Goal: Task Accomplishment & Management: Manage account settings

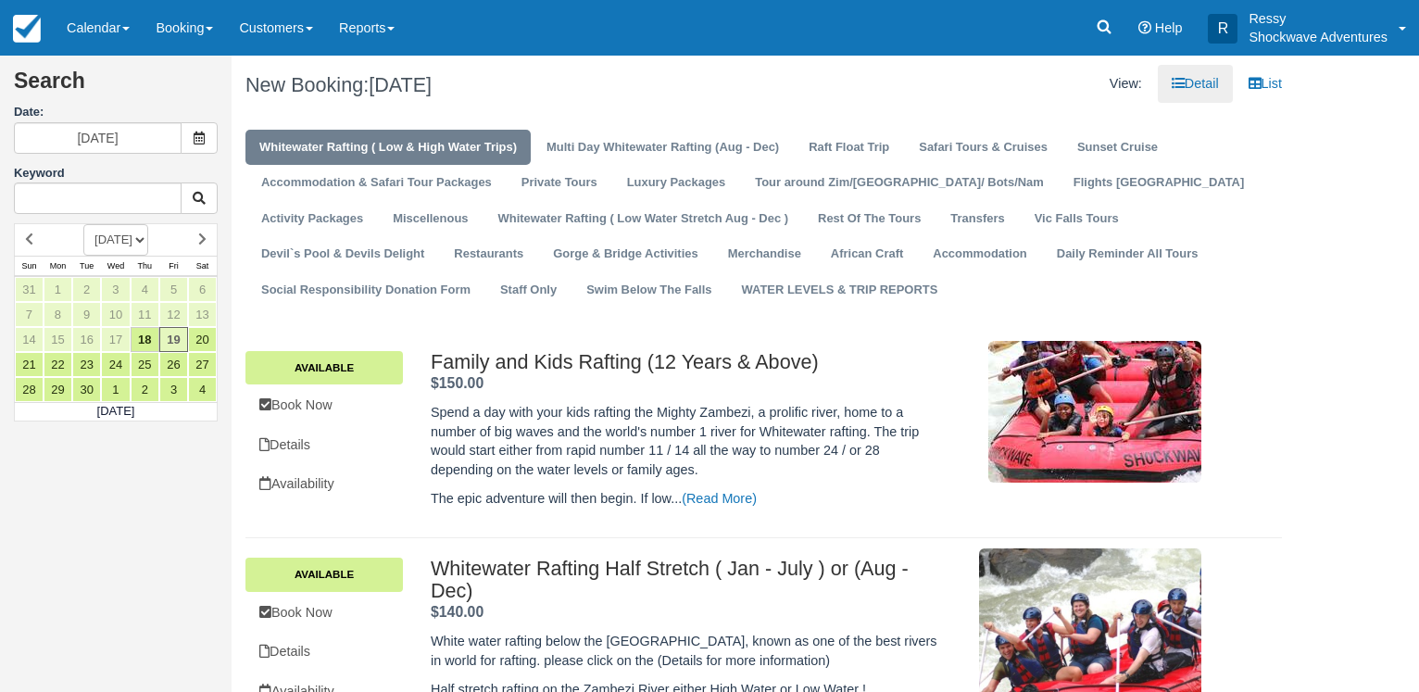
scroll to position [318, 0]
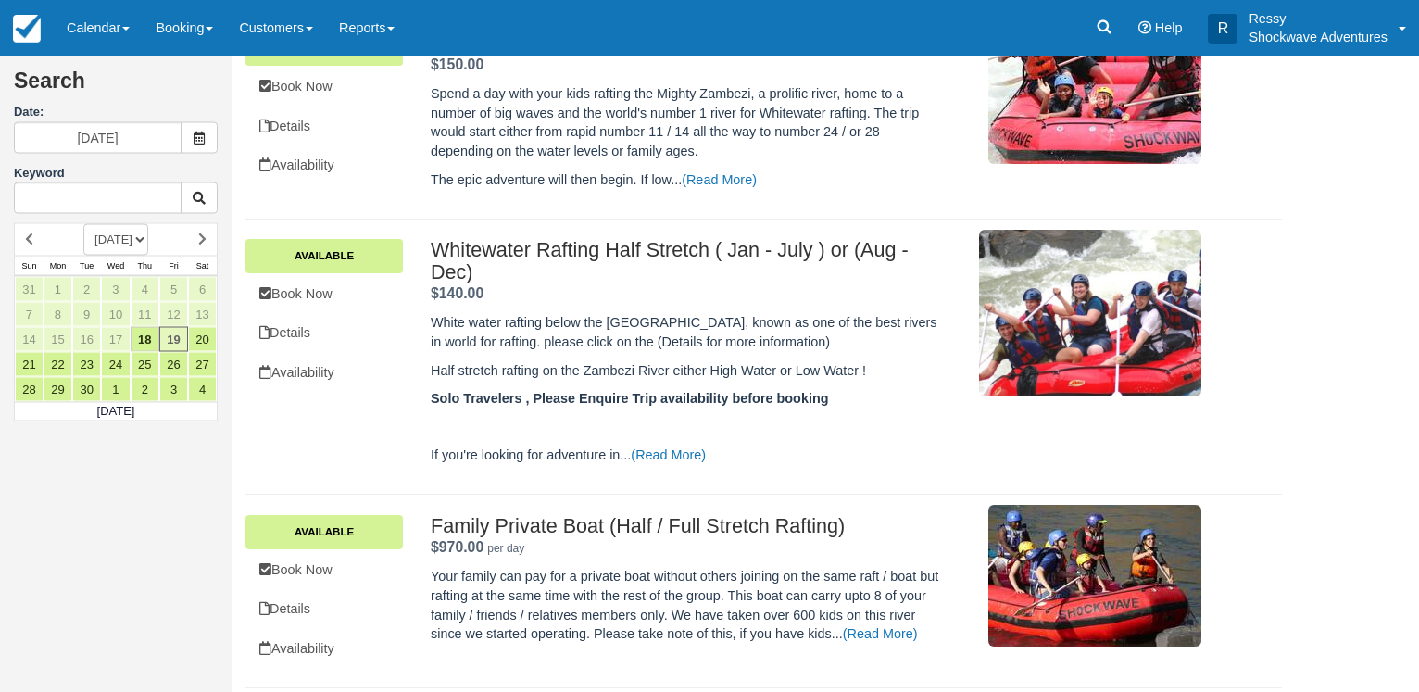
click at [120, 31] on link "Calendar" at bounding box center [98, 28] width 89 height 56
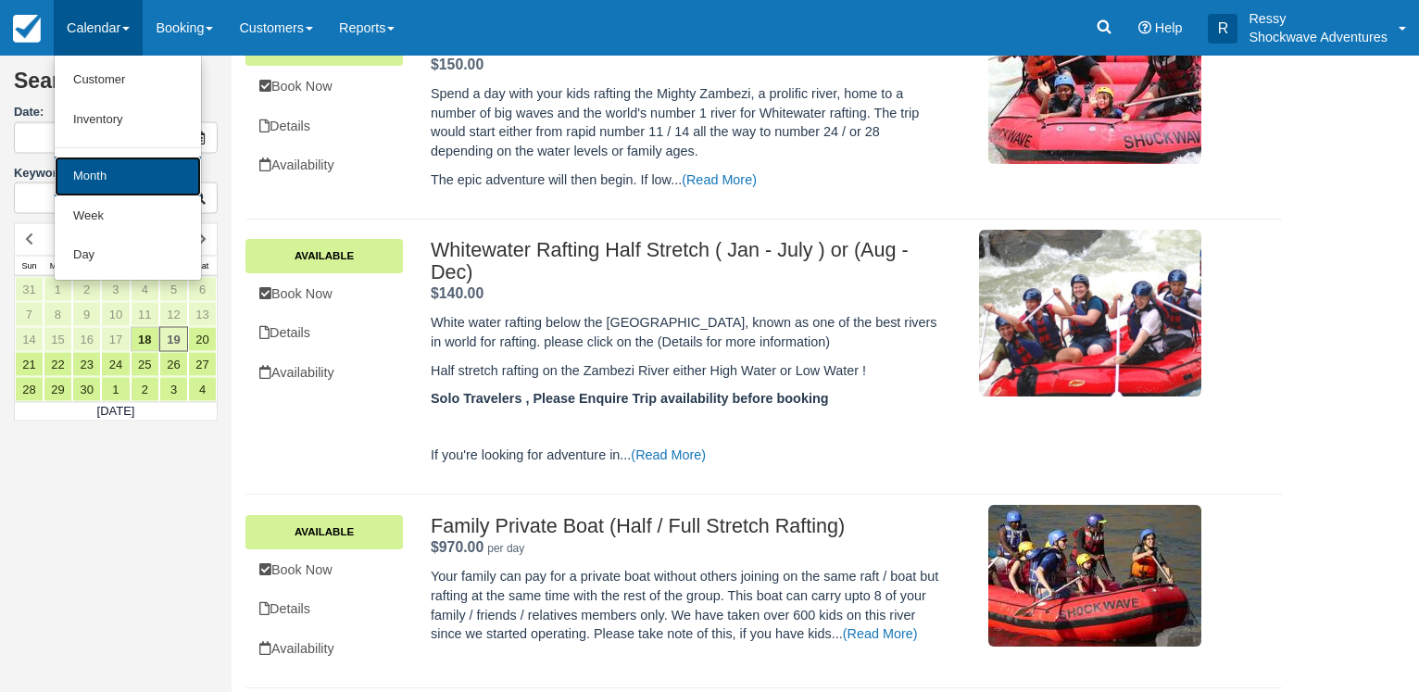
click at [88, 180] on link "Month" at bounding box center [128, 177] width 146 height 40
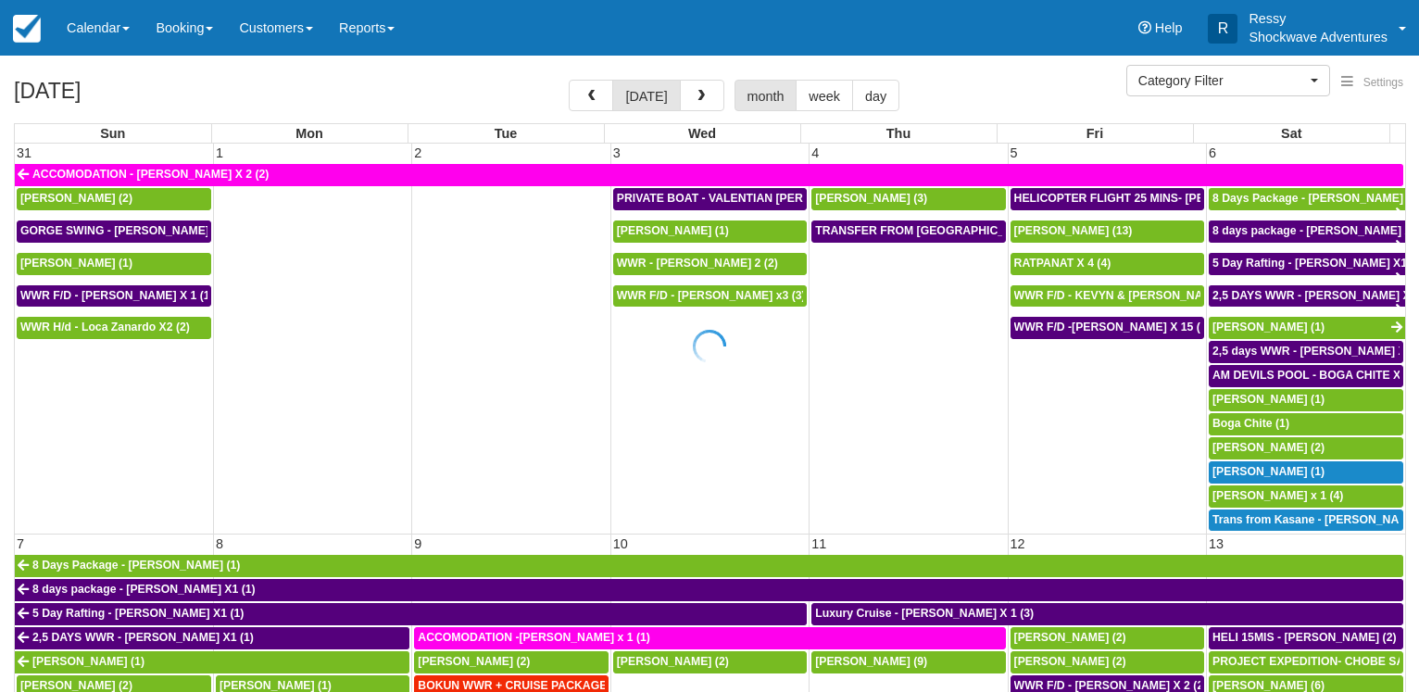
select select
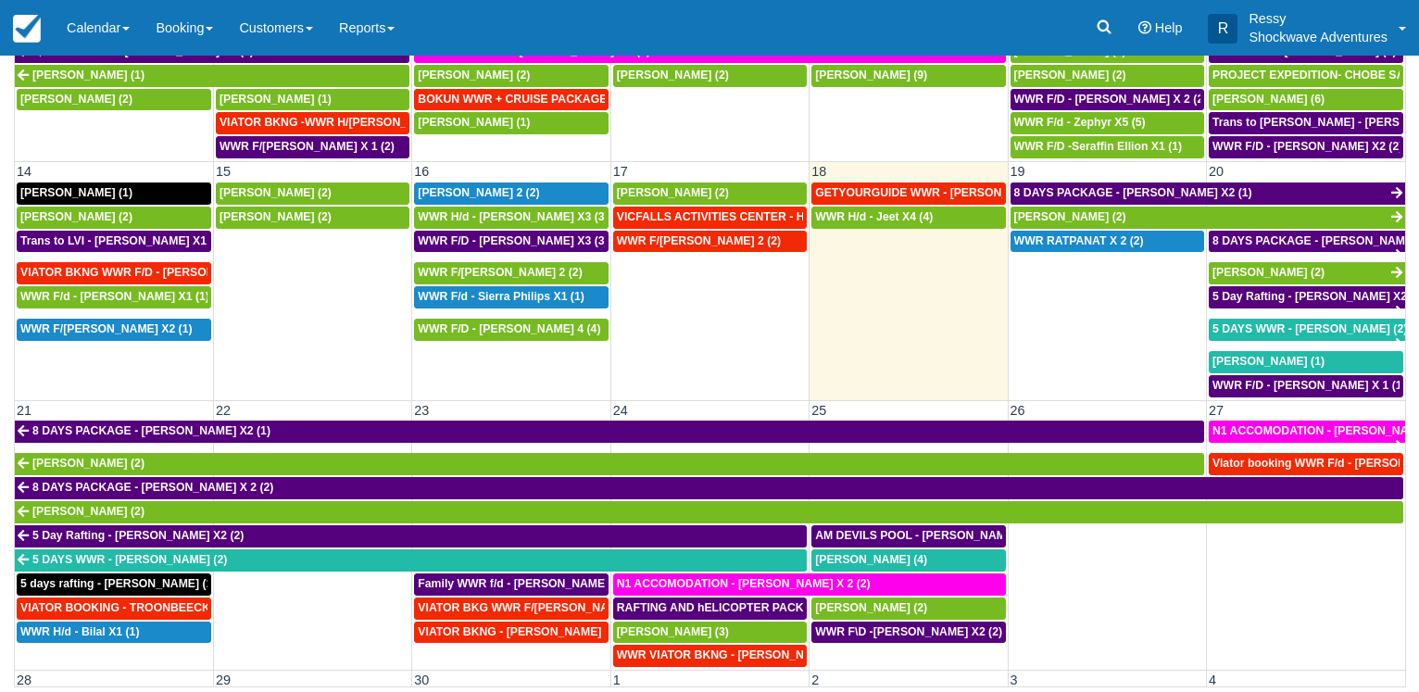
scroll to position [503, 0]
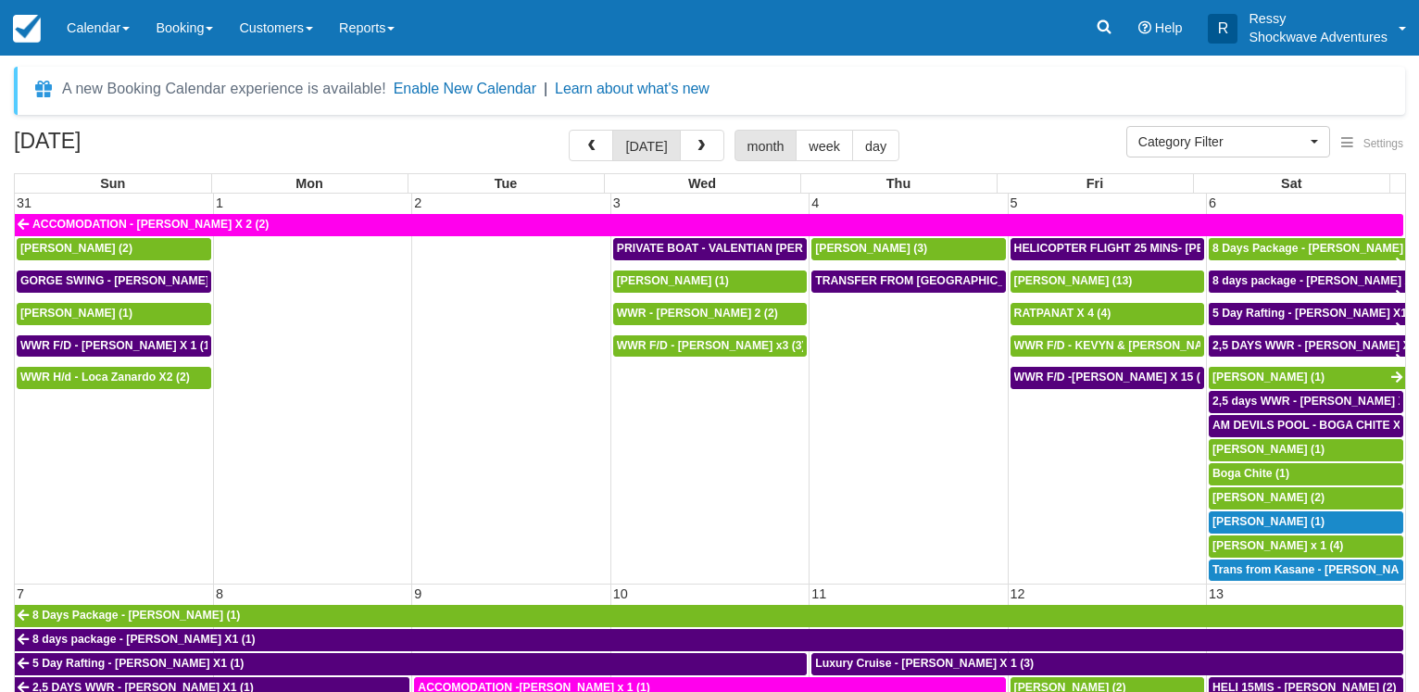
select select
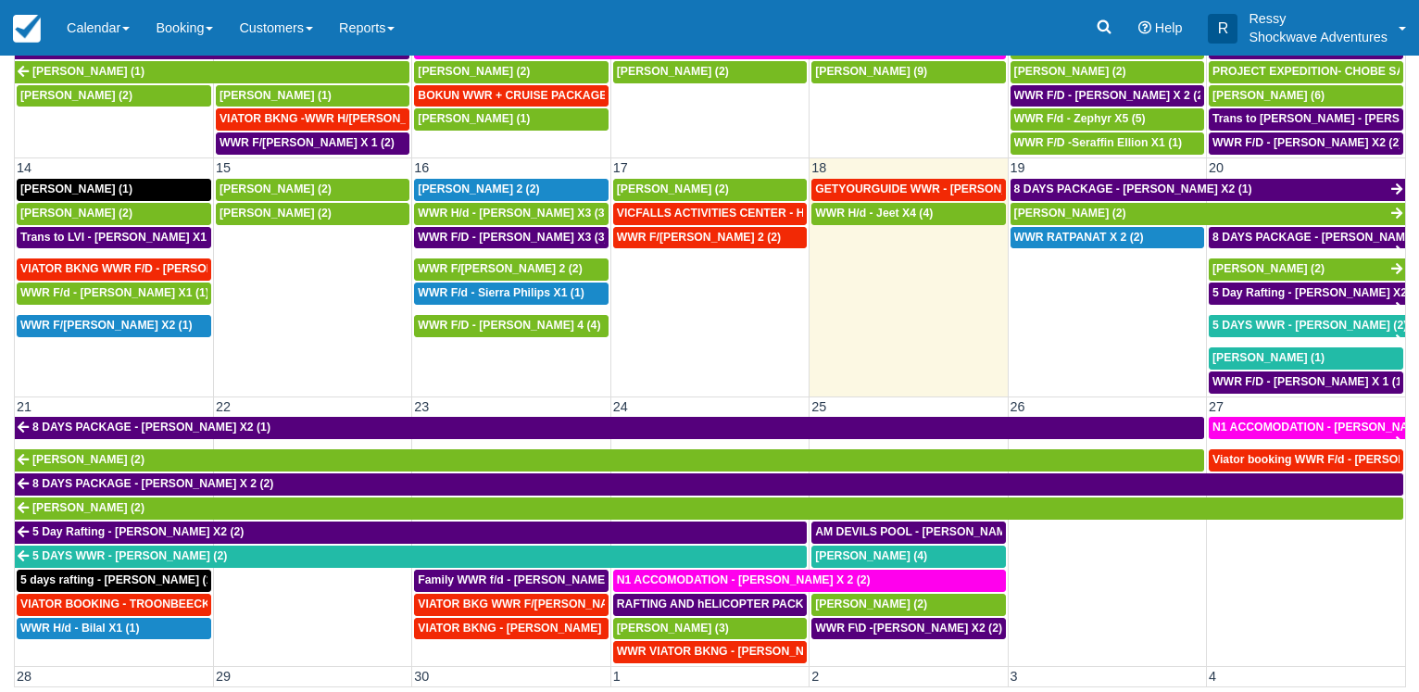
scroll to position [438, 0]
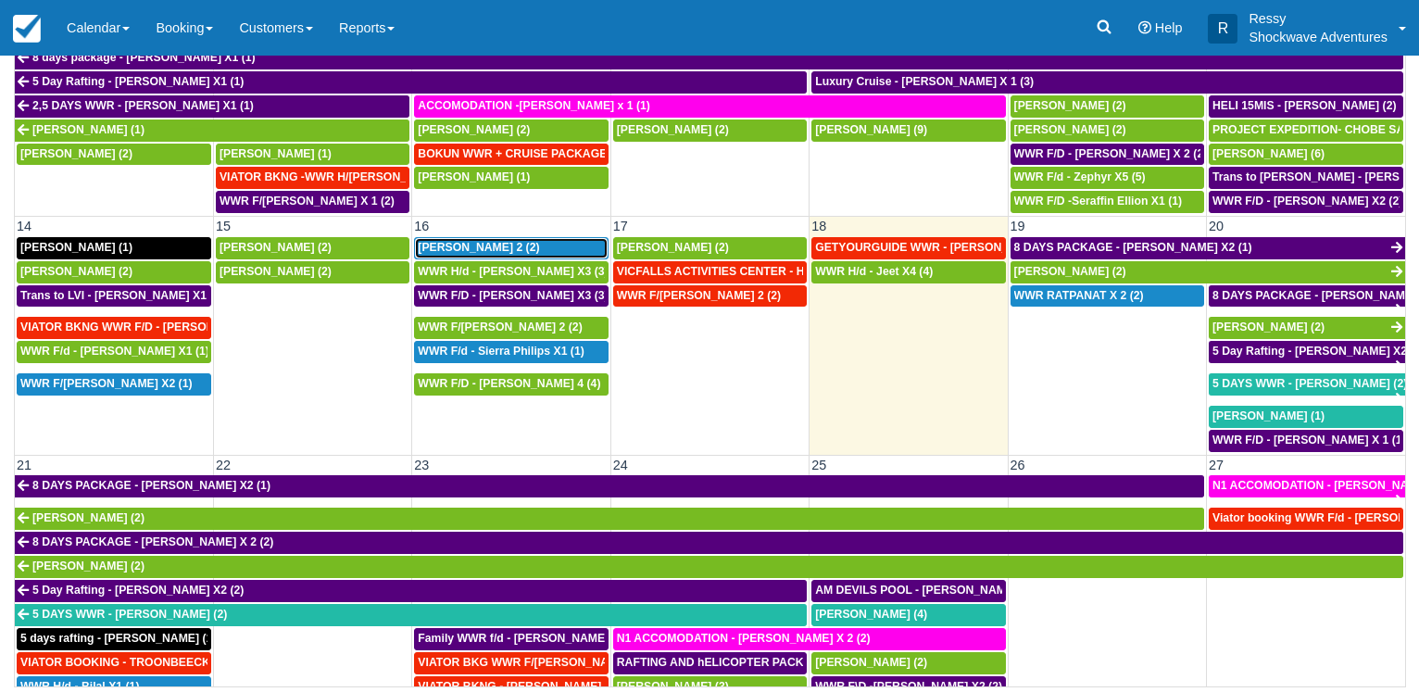
click at [470, 241] on span "PETER X 2 (2)" at bounding box center [478, 247] width 121 height 13
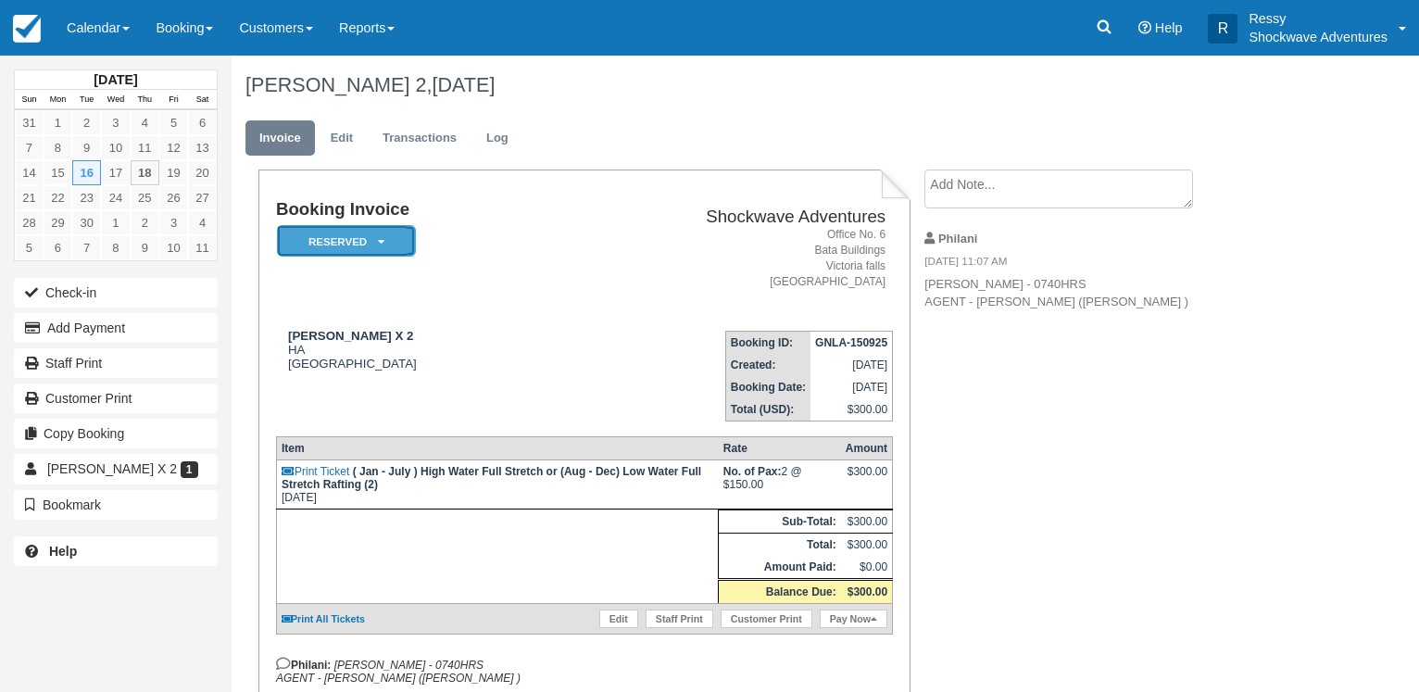
click at [379, 245] on icon at bounding box center [381, 241] width 6 height 11
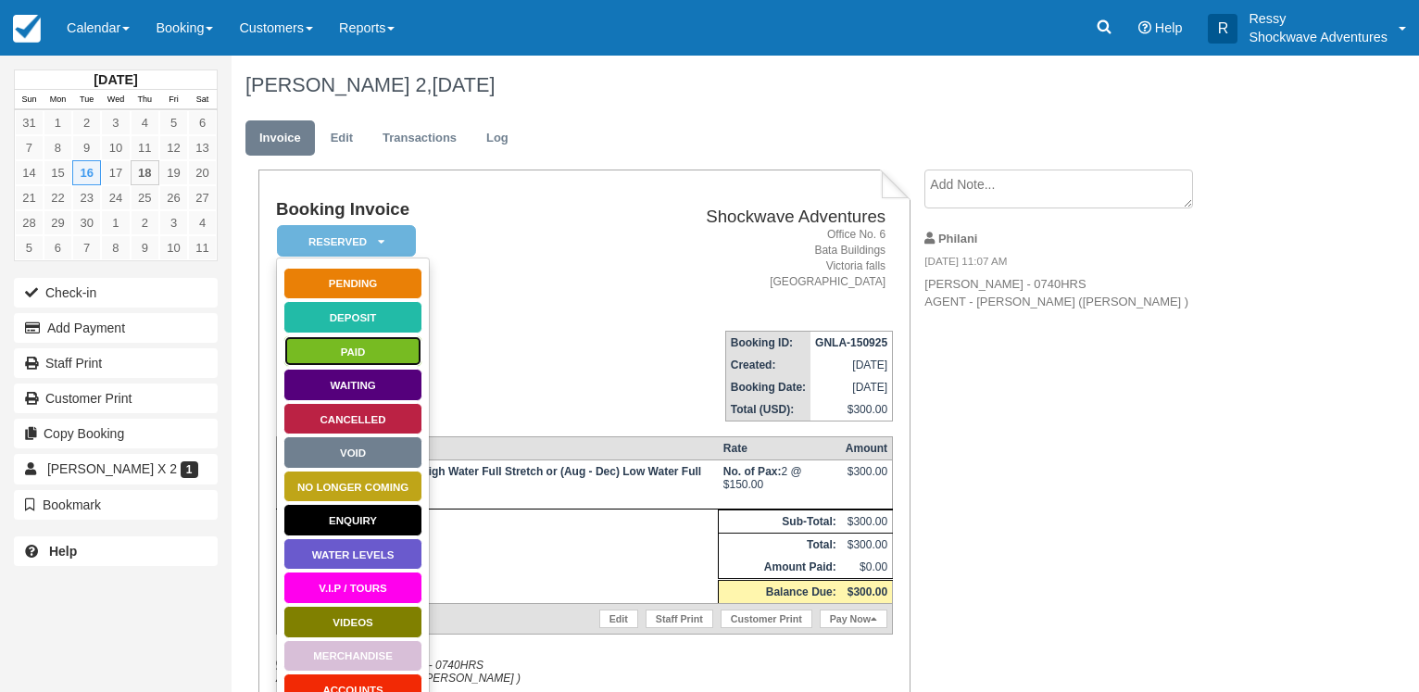
click at [381, 350] on link "Paid" at bounding box center [352, 351] width 139 height 32
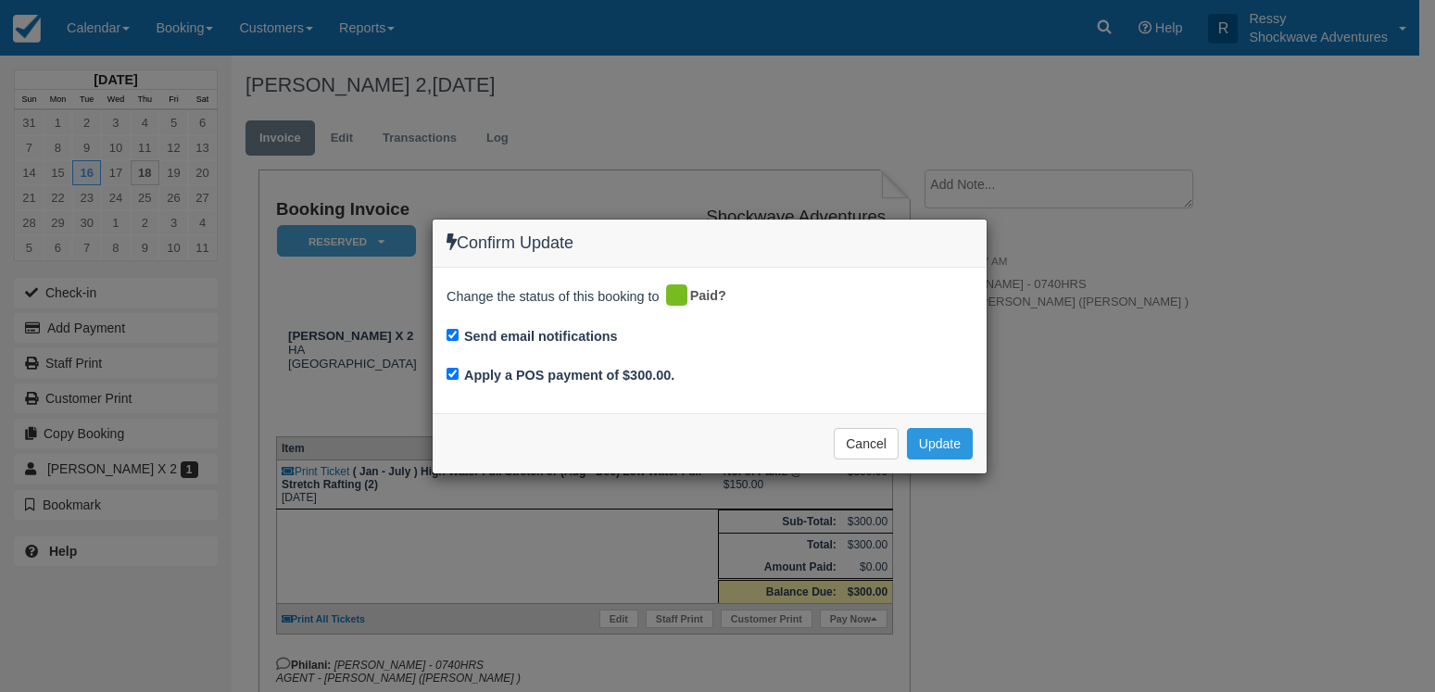
click at [1249, 517] on div "Confirm Update Change the status of this booking to Paid? Send email notificati…" at bounding box center [717, 346] width 1435 height 692
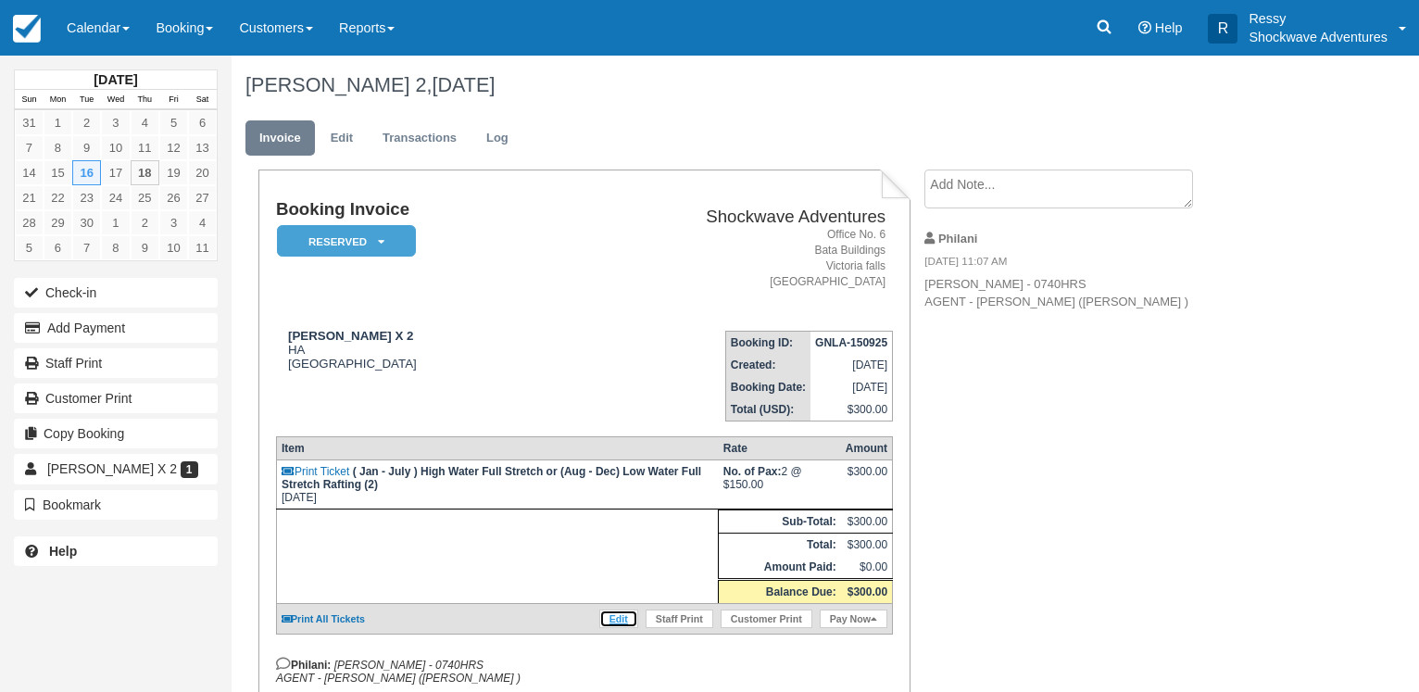
click at [621, 628] on link "Edit" at bounding box center [618, 619] width 39 height 19
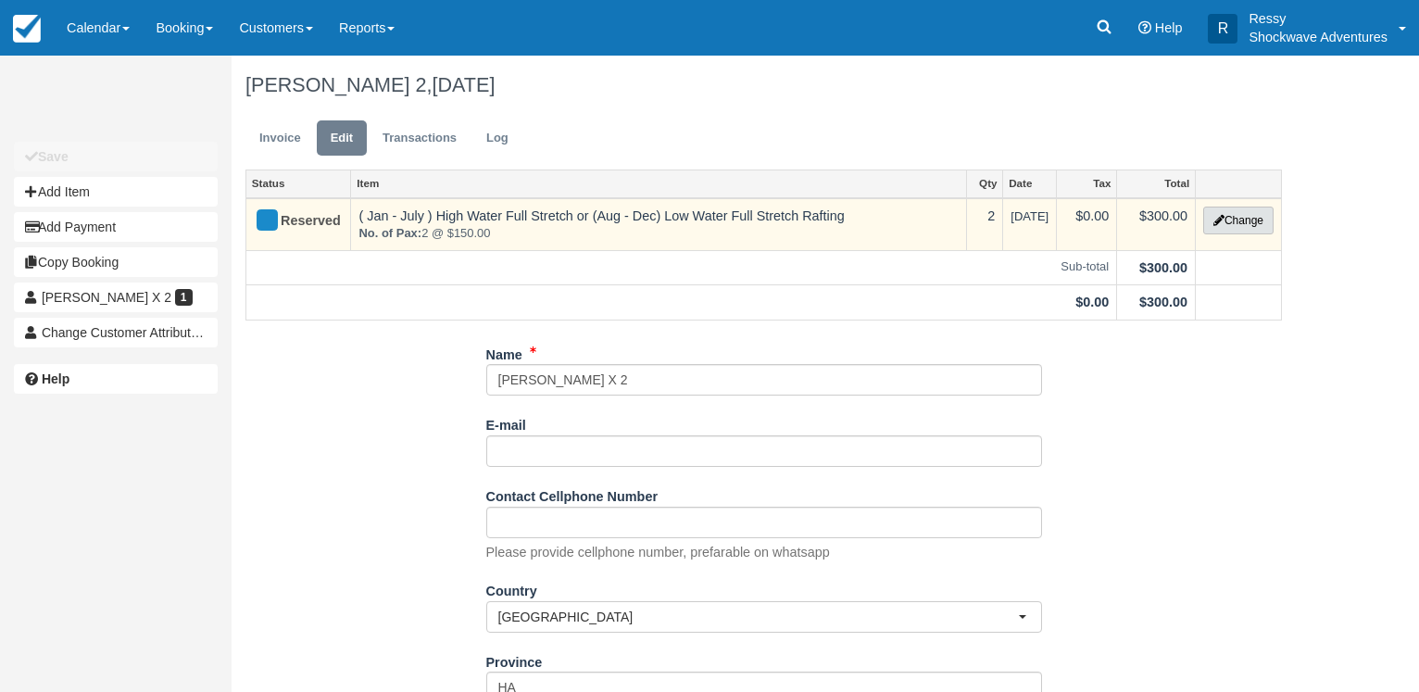
click at [1240, 218] on button "Change" at bounding box center [1238, 221] width 70 height 28
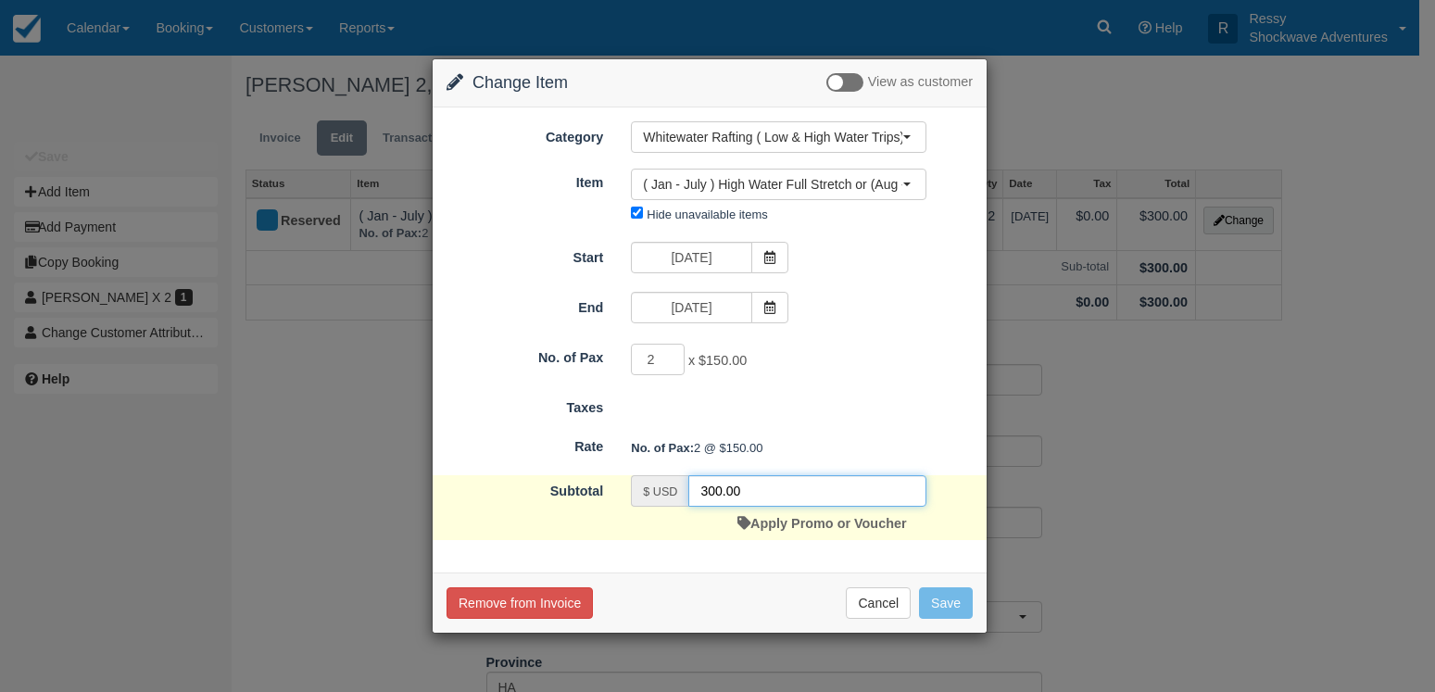
click at [706, 492] on input "300.00" at bounding box center [807, 490] width 238 height 31
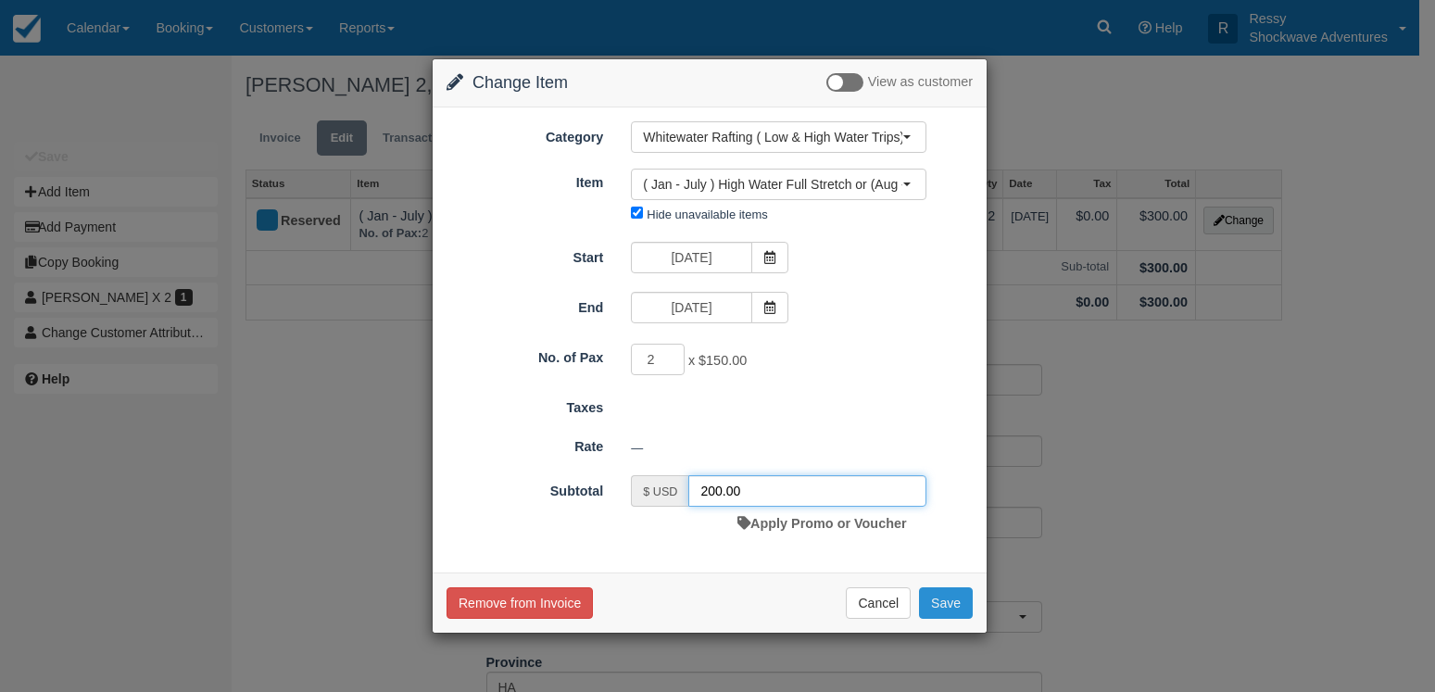
type input "200.00"
click at [944, 616] on button "Save" at bounding box center [946, 602] width 54 height 31
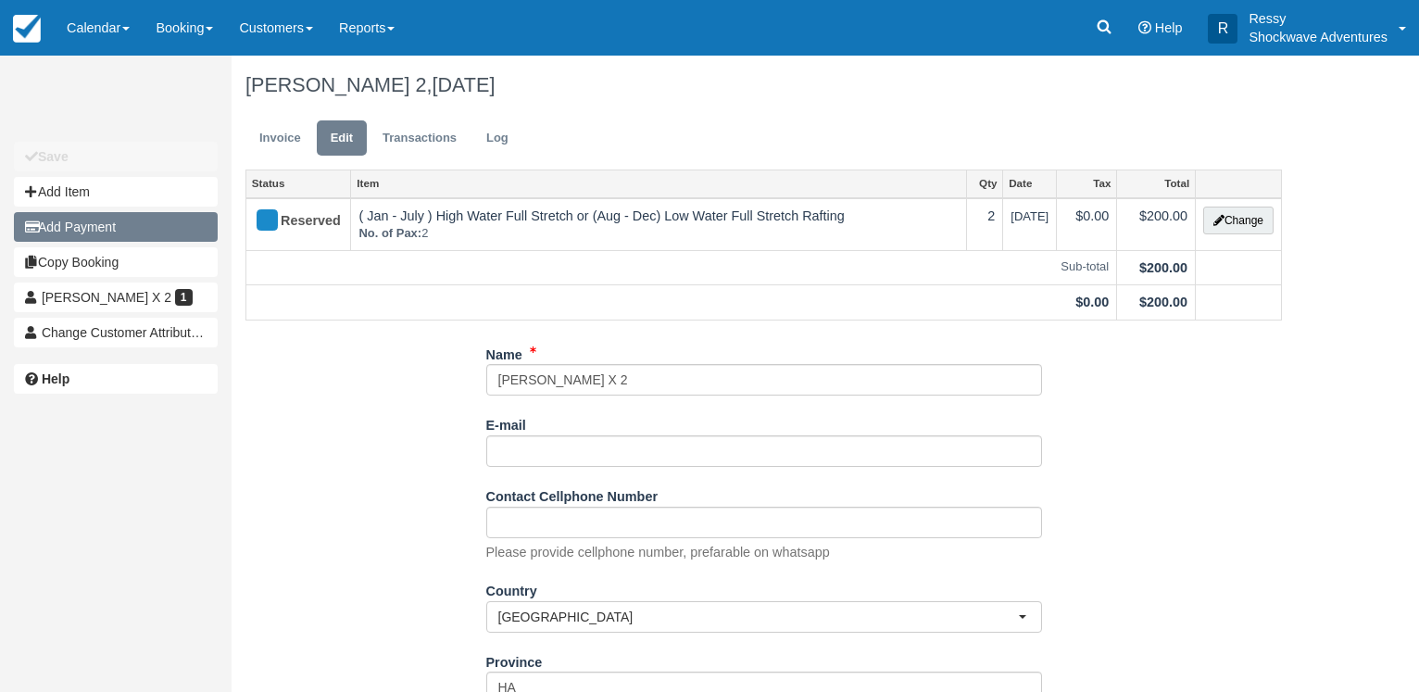
click at [93, 220] on button "Add Payment" at bounding box center [116, 227] width 204 height 30
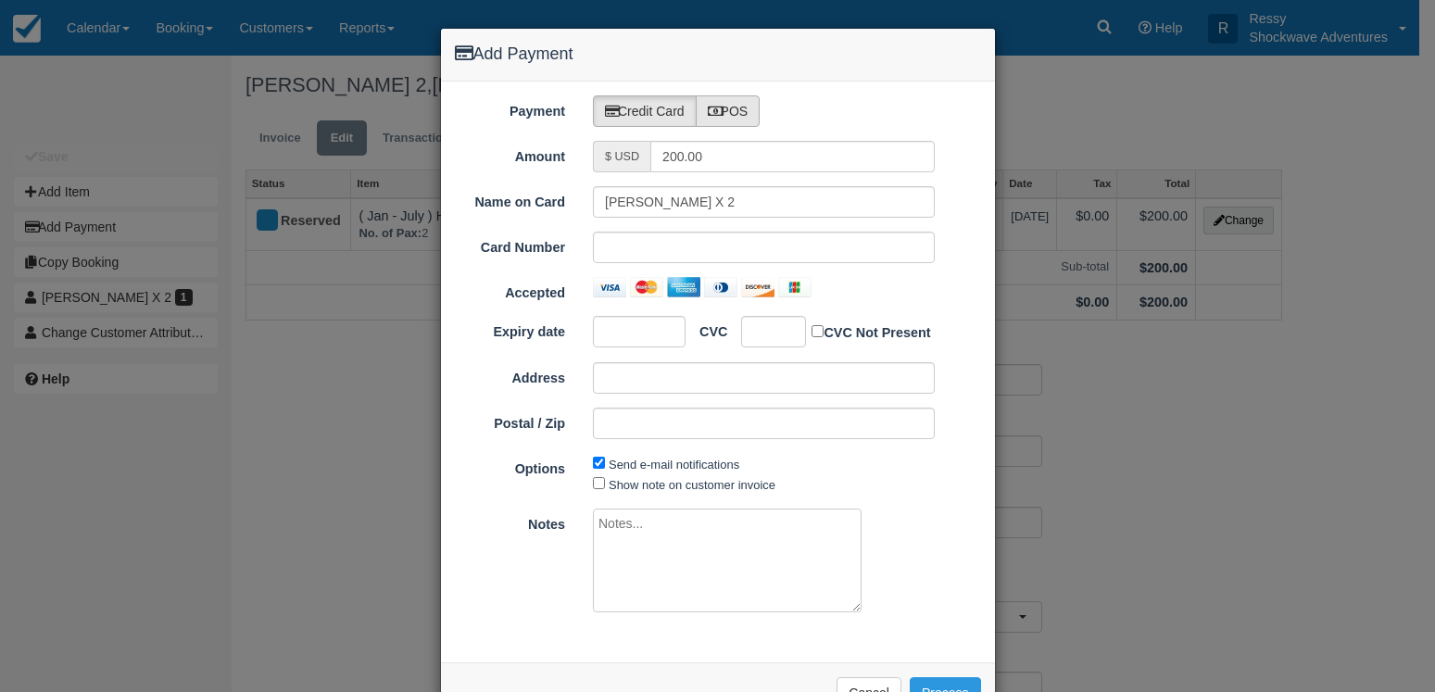
click at [721, 112] on label "POS" at bounding box center [728, 110] width 65 height 31
radio input "true"
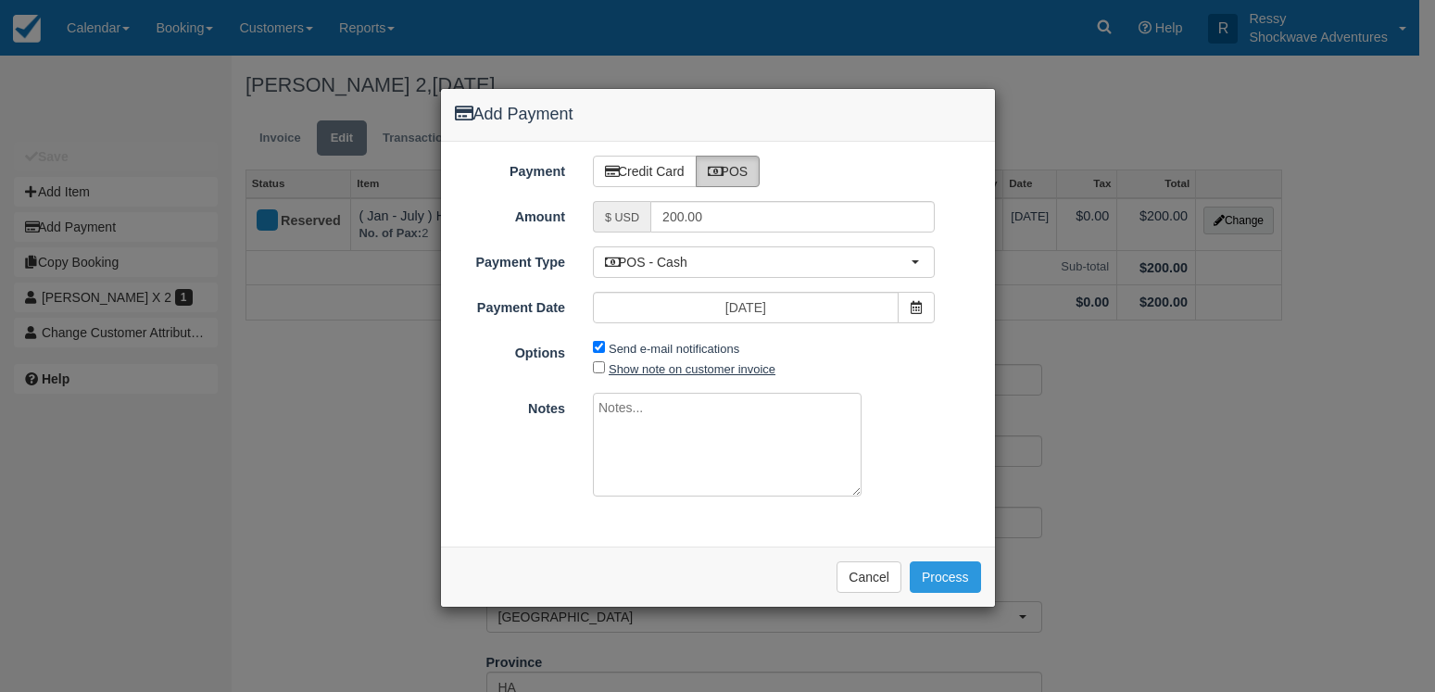
click at [612, 369] on label "Show note on customer invoice" at bounding box center [692, 369] width 167 height 14
click at [605, 369] on input "Show note on customer invoice" at bounding box center [599, 367] width 12 height 12
checkbox input "true"
click at [630, 349] on label "Send e-mail notifications" at bounding box center [674, 349] width 131 height 14
click at [605, 349] on input "Send e-mail notifications" at bounding box center [599, 347] width 12 height 12
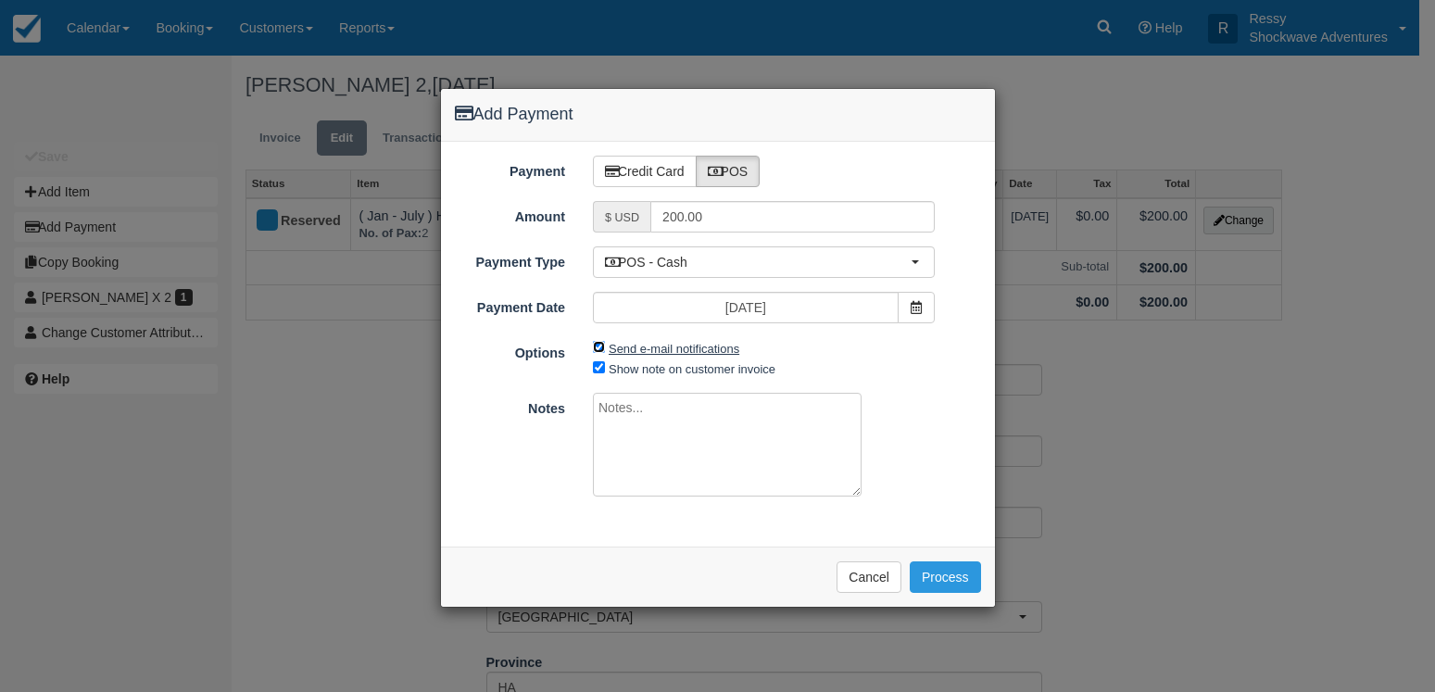
checkbox input "false"
click at [623, 431] on textarea at bounding box center [727, 445] width 269 height 104
type textarea "paid on cbz"
click at [946, 570] on button "Process" at bounding box center [945, 576] width 71 height 31
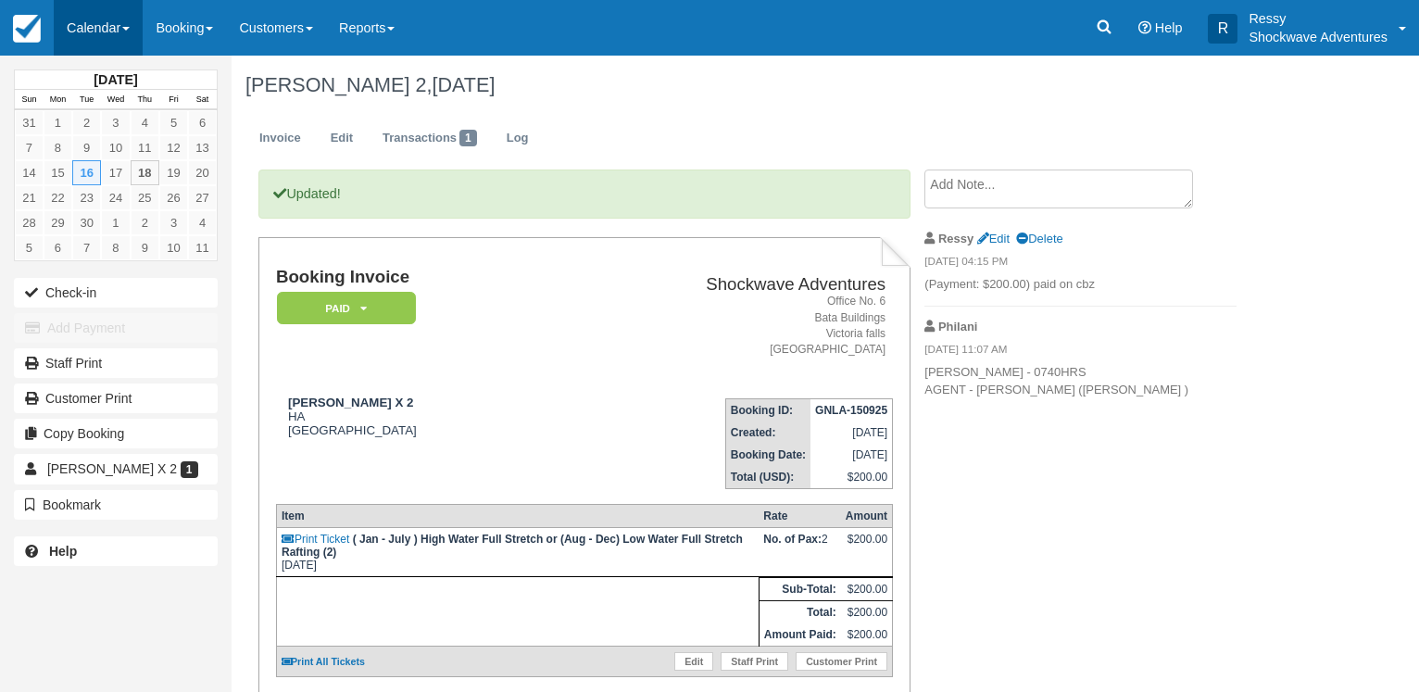
click at [109, 17] on link "Calendar" at bounding box center [98, 28] width 89 height 56
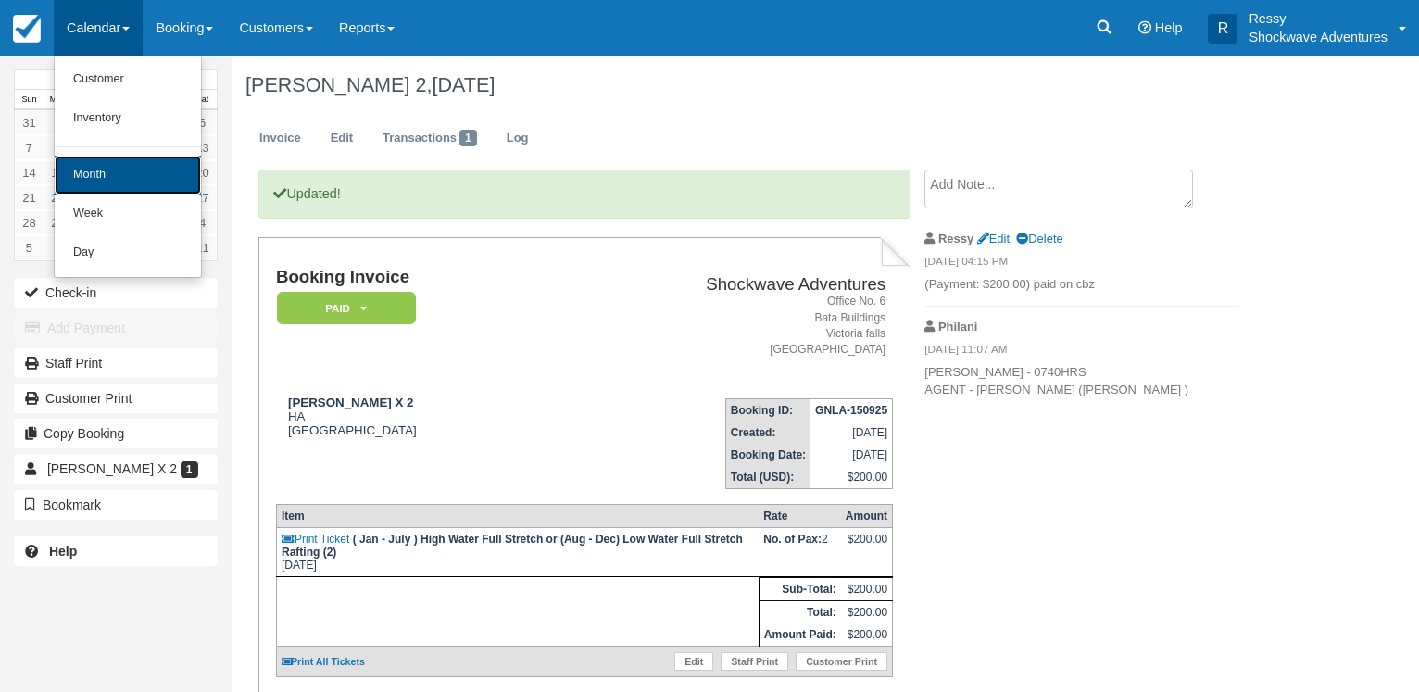
click at [72, 174] on link "Month" at bounding box center [128, 175] width 146 height 39
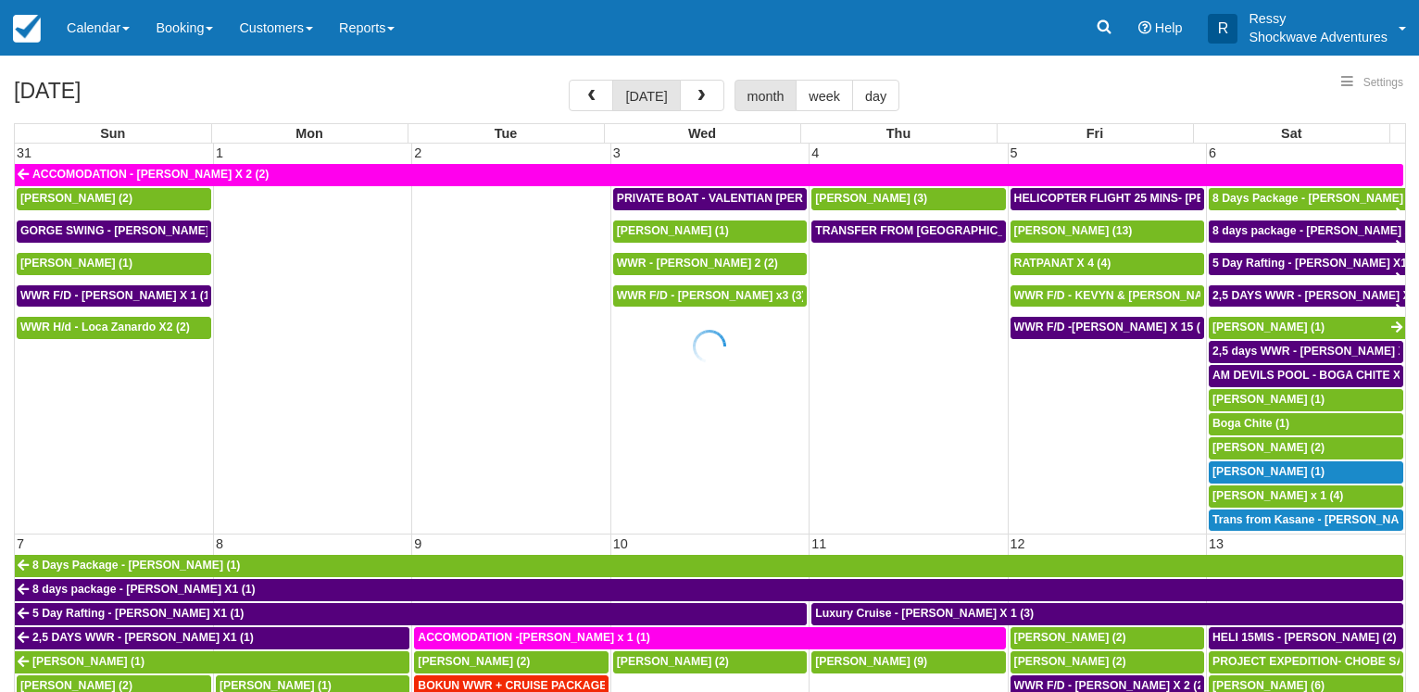
select select
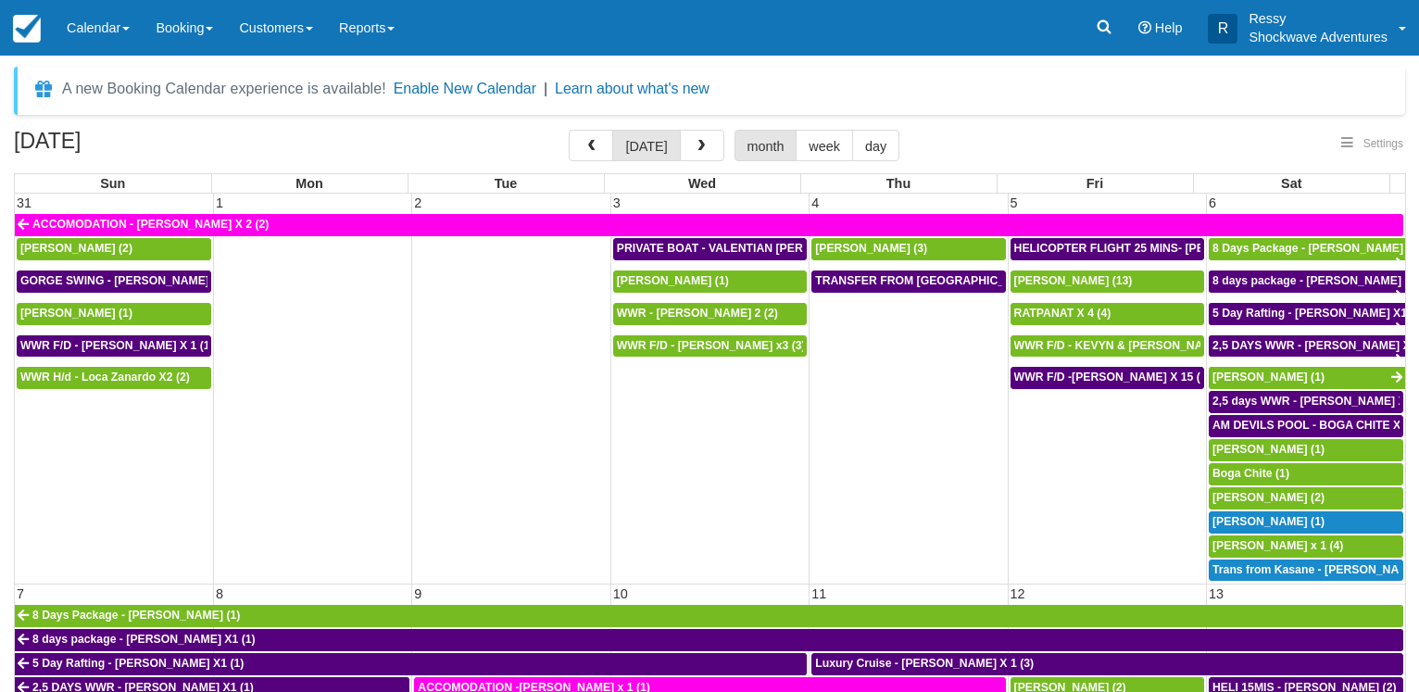
select select
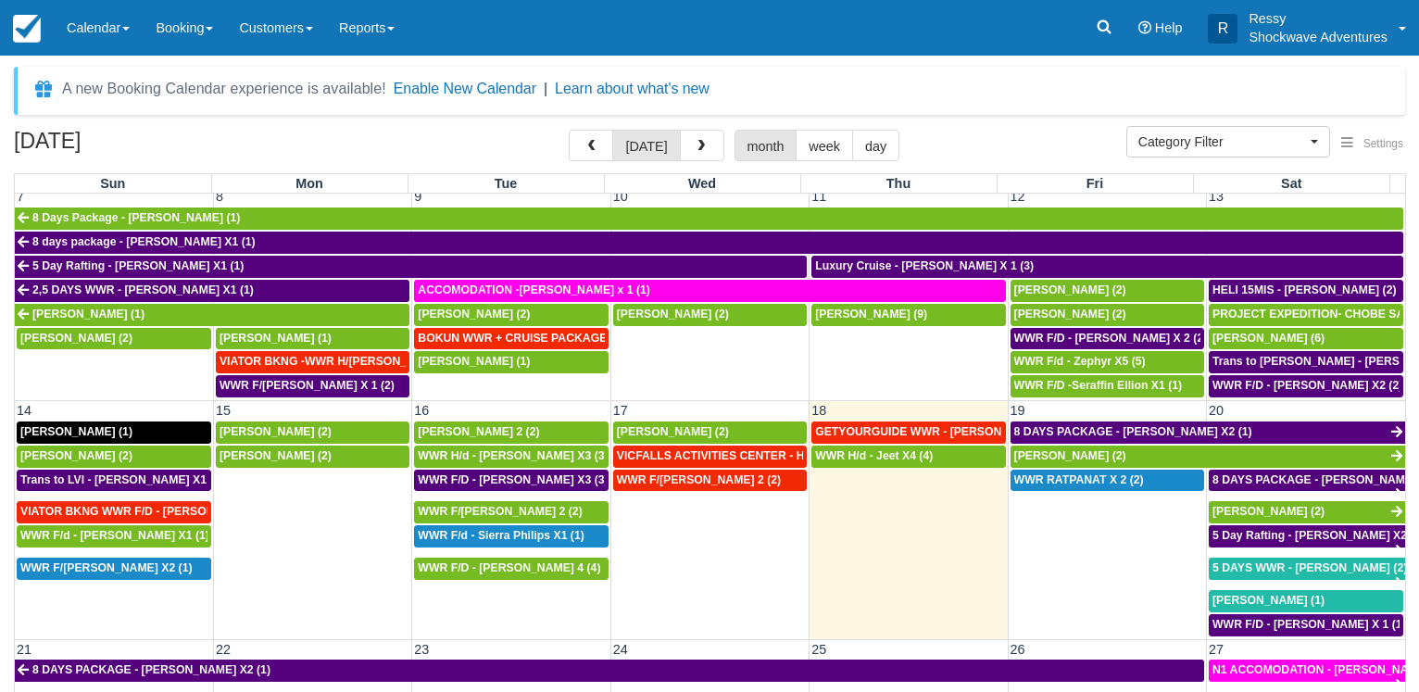
scroll to position [349, 0]
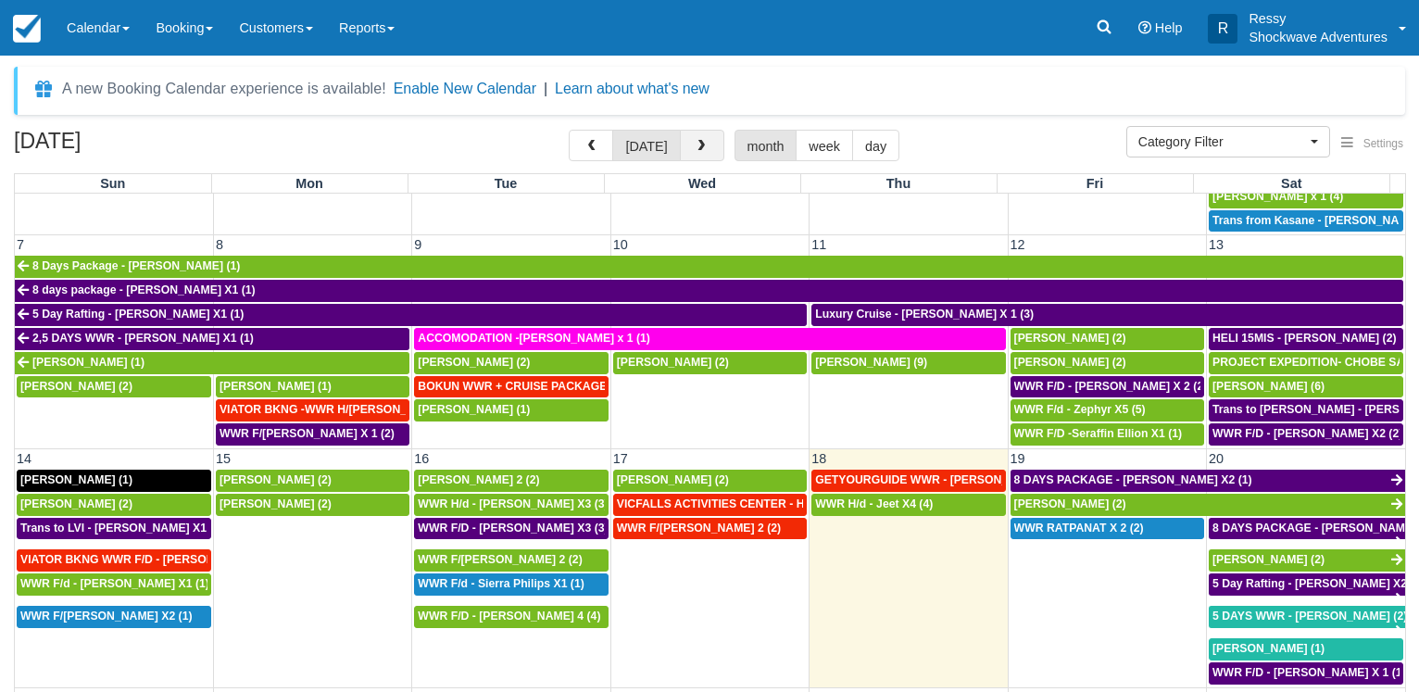
click at [689, 140] on button "button" at bounding box center [702, 145] width 44 height 31
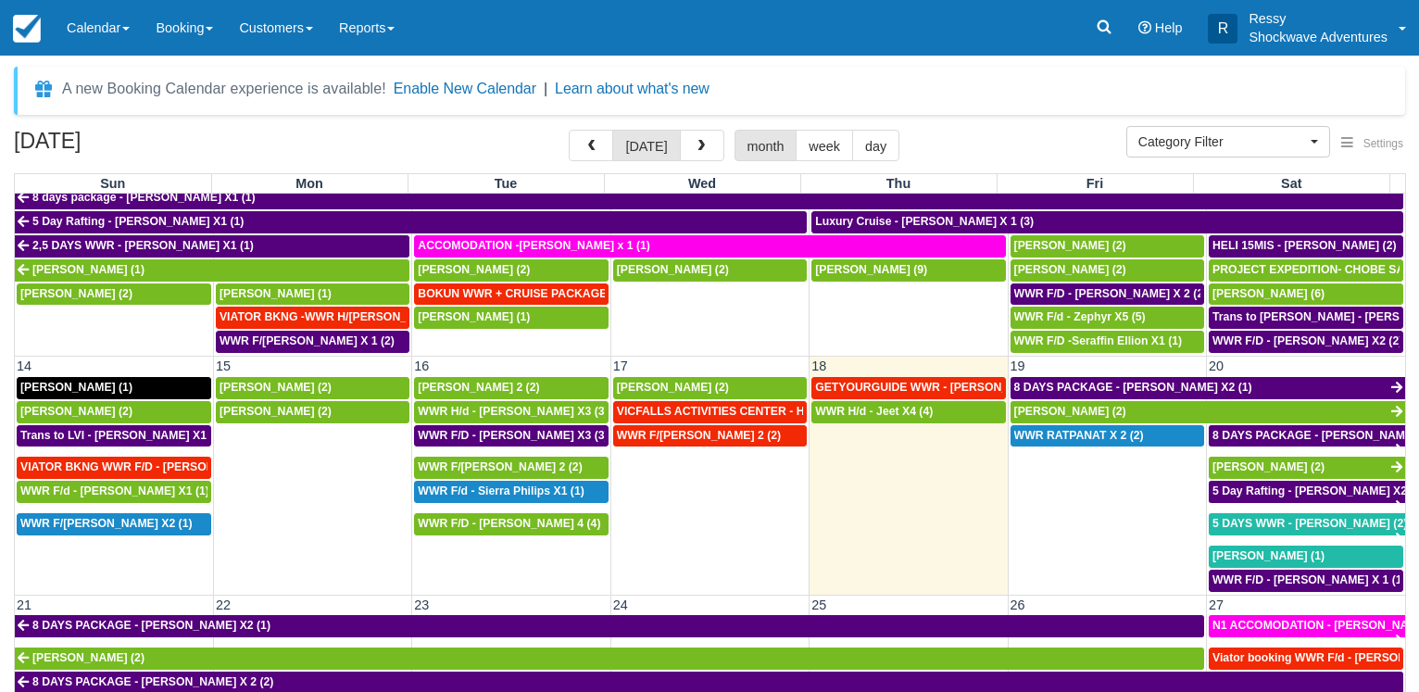
scroll to position [445, 0]
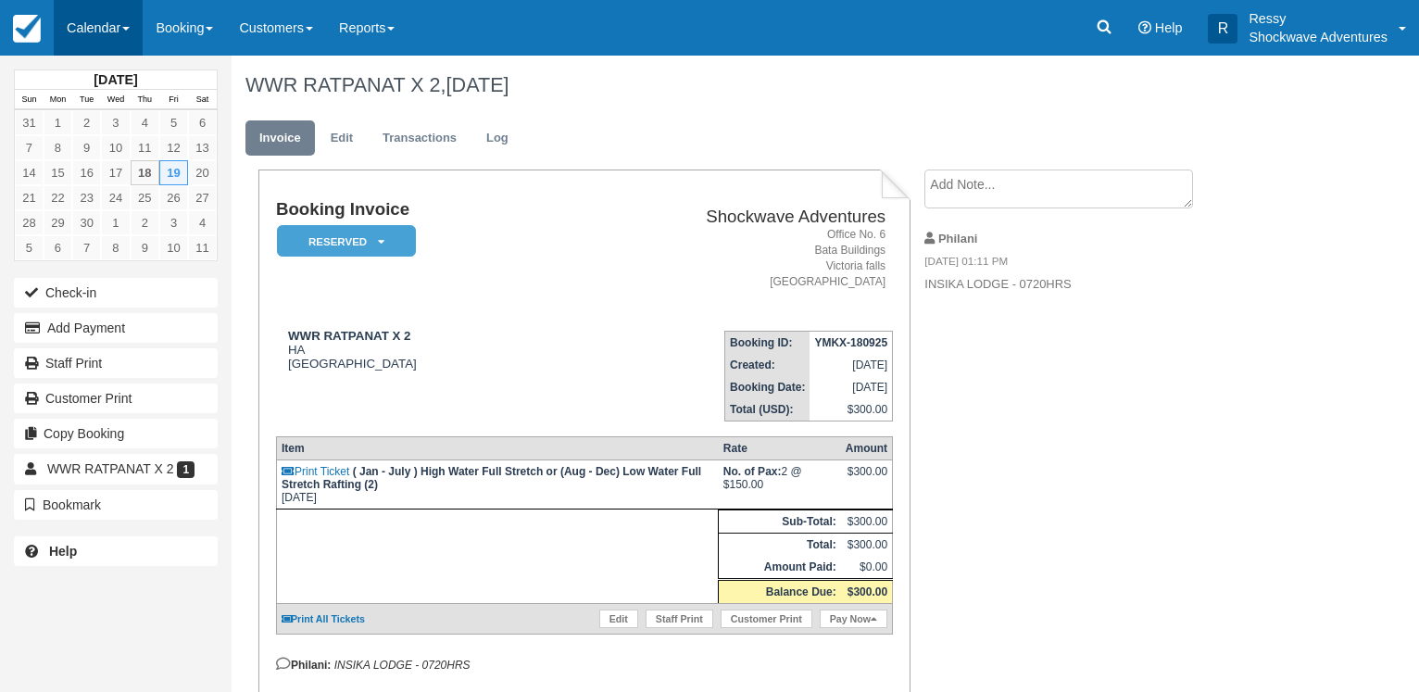
click at [110, 32] on link "Calendar" at bounding box center [98, 28] width 89 height 56
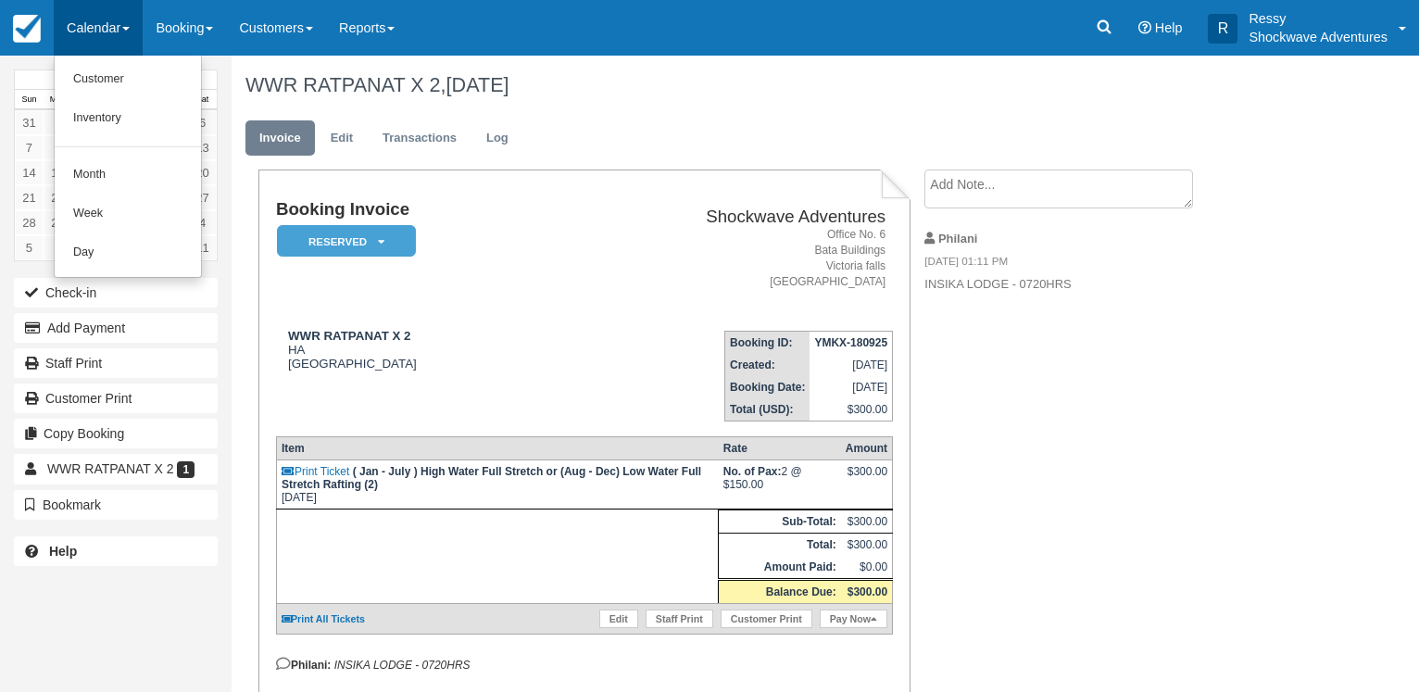
click at [98, 23] on link "Calendar" at bounding box center [98, 28] width 89 height 56
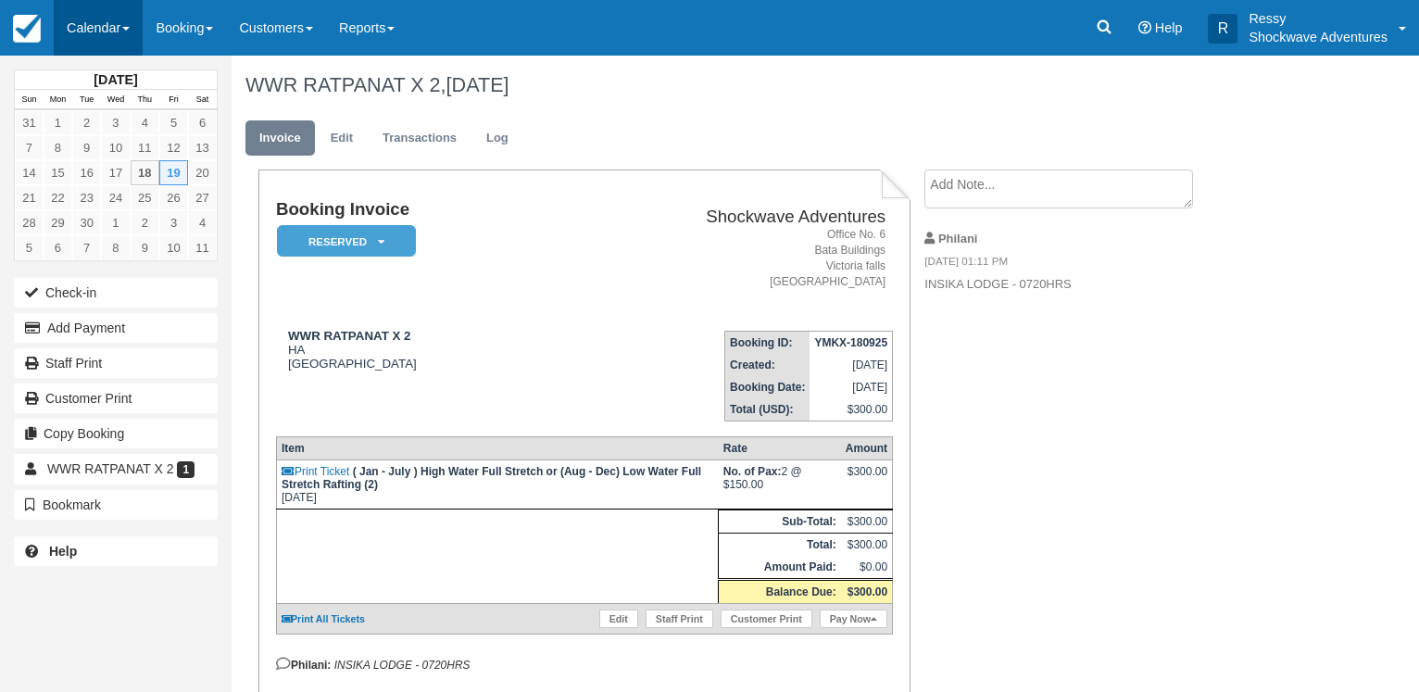
click at [121, 12] on link "Calendar" at bounding box center [98, 28] width 89 height 56
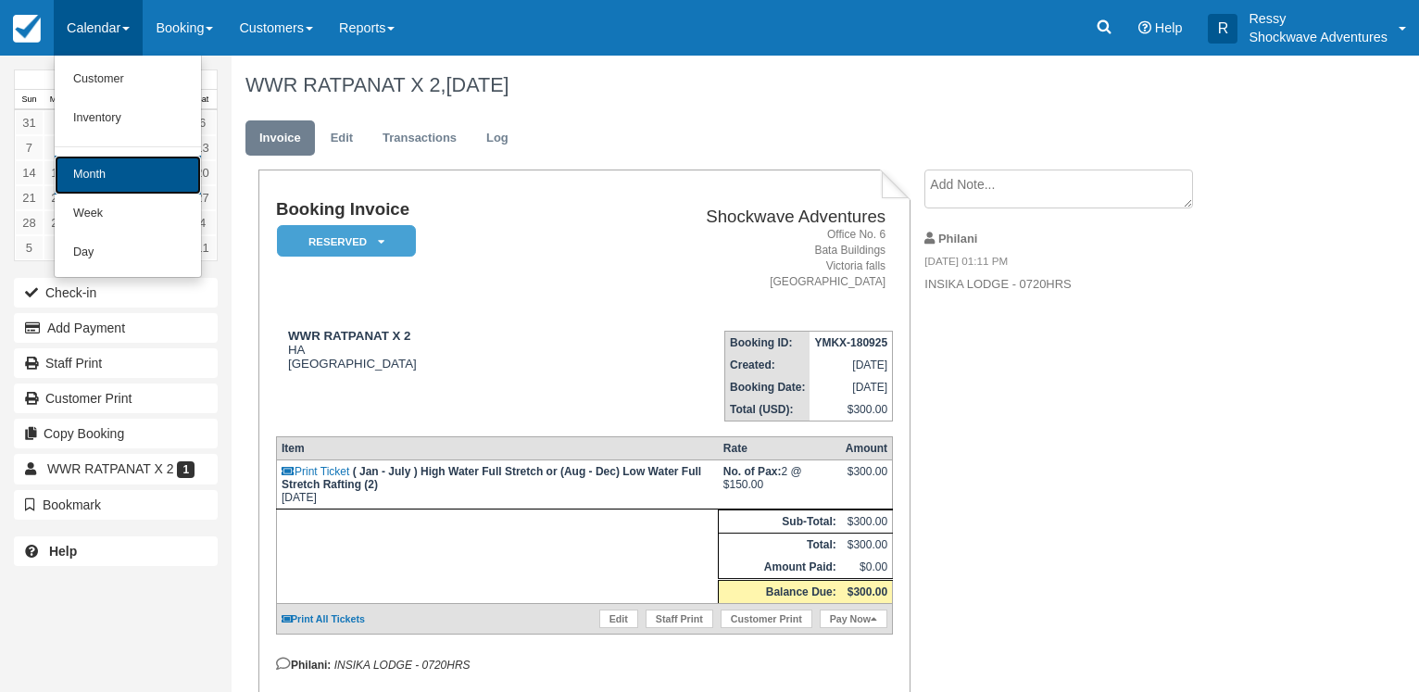
click at [96, 170] on link "Month" at bounding box center [128, 175] width 146 height 39
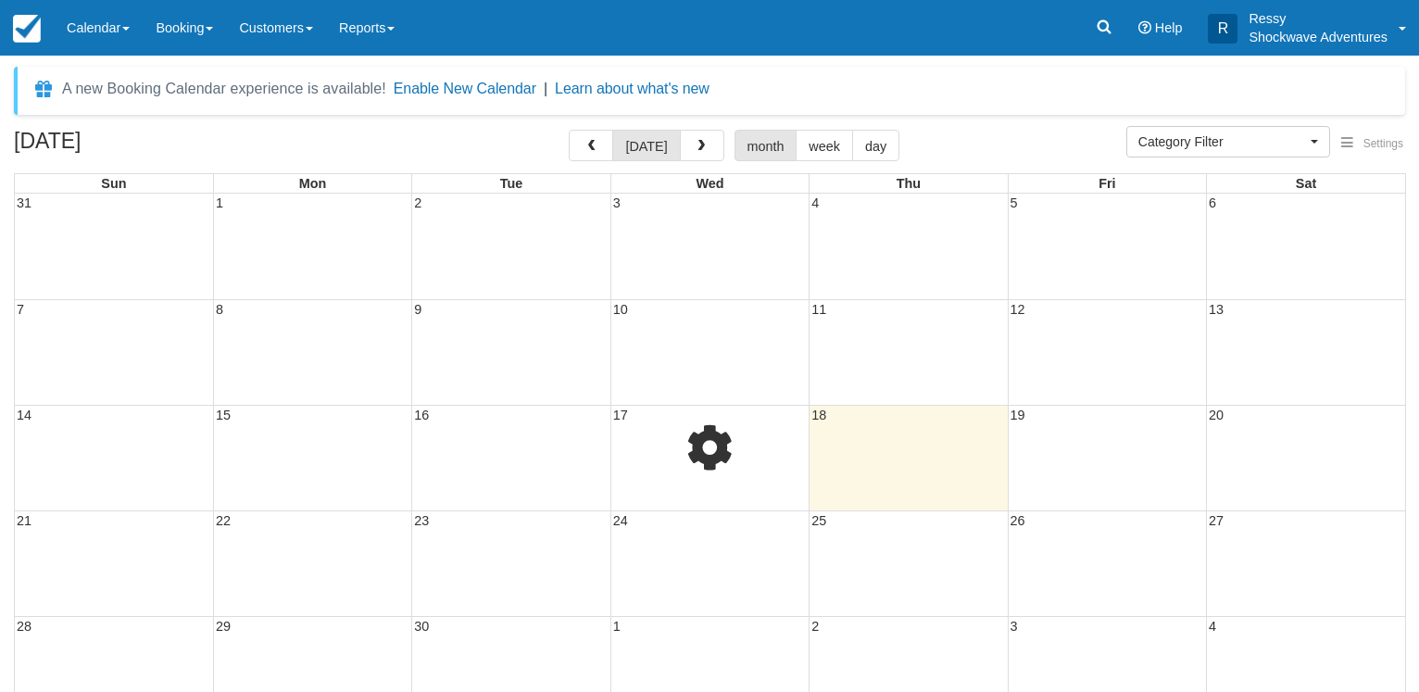
select select
